Goal: Task Accomplishment & Management: Manage account settings

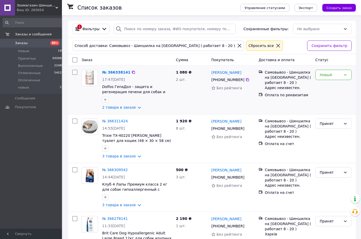
click at [91, 79] on img at bounding box center [89, 78] width 9 height 16
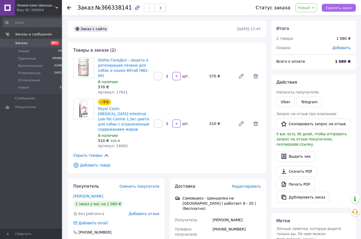
click at [338, 10] on button "Принять заказ" at bounding box center [339, 8] width 34 height 8
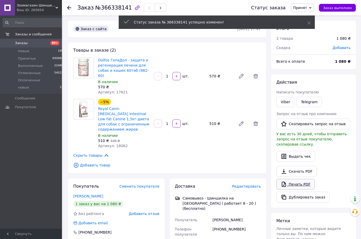
click at [292, 180] on link "Печать PDF" at bounding box center [295, 184] width 38 height 11
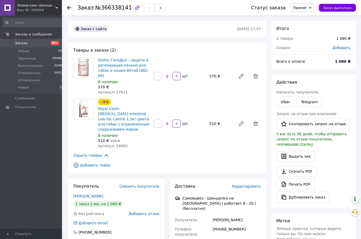
click at [70, 5] on div at bounding box center [69, 7] width 4 height 5
